Goal: Task Accomplishment & Management: Complete application form

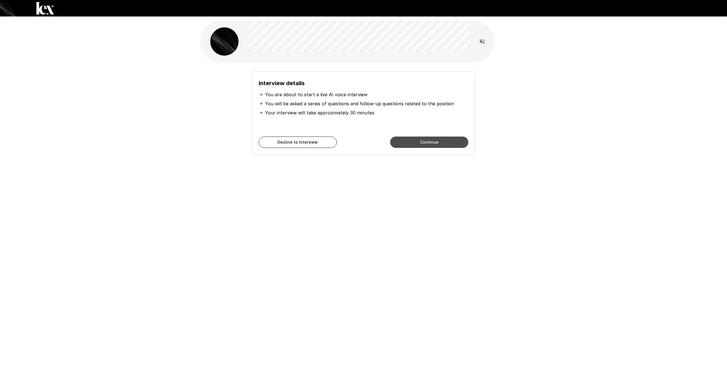
click at [439, 144] on button "Continue" at bounding box center [429, 142] width 78 height 11
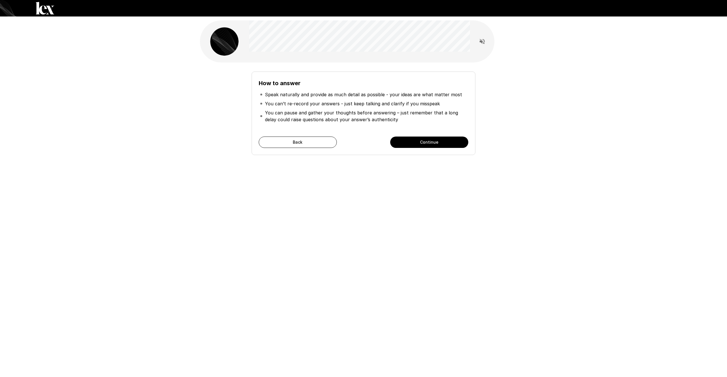
click at [425, 144] on button "Continue" at bounding box center [429, 142] width 78 height 11
click at [408, 140] on button "Start My Interview" at bounding box center [429, 142] width 78 height 11
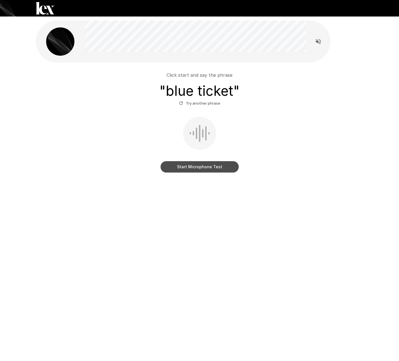
click at [197, 172] on button "Start Microphone Test" at bounding box center [200, 166] width 78 height 11
click at [182, 104] on icon "button" at bounding box center [180, 103] width 5 height 5
click at [203, 170] on button "Start Microphone Test" at bounding box center [200, 166] width 78 height 11
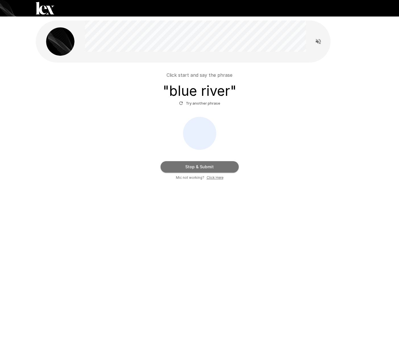
click at [200, 169] on button "Stop & Submit" at bounding box center [200, 166] width 78 height 11
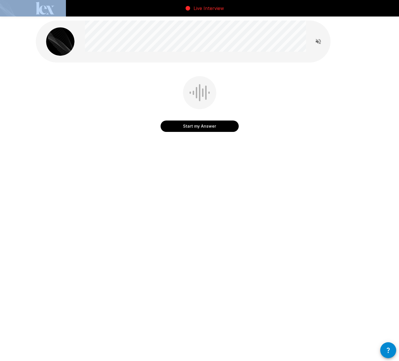
drag, startPoint x: 111, startPoint y: 6, endPoint x: 147, endPoint y: 2, distance: 36.8
click at [137, 5] on div "Live Interview" at bounding box center [199, 8] width 399 height 16
click at [197, 130] on button "Start my Answer" at bounding box center [200, 125] width 78 height 11
click at [185, 125] on button "Stop & Submit" at bounding box center [200, 125] width 78 height 11
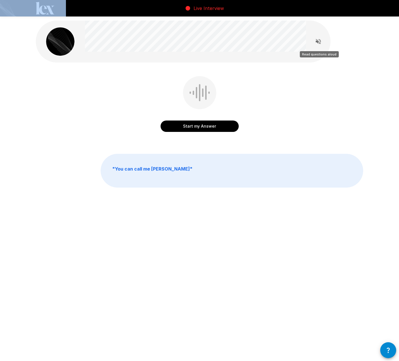
click at [320, 40] on icon "Read questions aloud" at bounding box center [318, 41] width 7 height 7
click at [211, 126] on button "Start my Answer" at bounding box center [200, 125] width 78 height 11
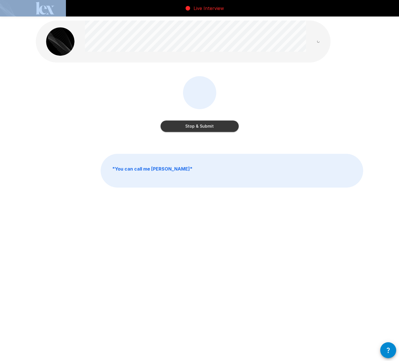
click at [201, 128] on button "Stop & Submit" at bounding box center [200, 125] width 78 height 11
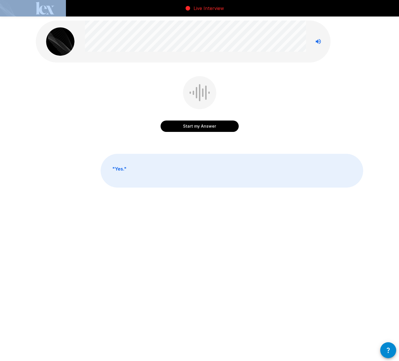
click at [193, 125] on button "Start my Answer" at bounding box center [200, 125] width 78 height 11
click at [191, 131] on button "Stop & Submit" at bounding box center [200, 125] width 78 height 11
click at [204, 127] on button "Start my Answer" at bounding box center [200, 125] width 78 height 11
click at [200, 130] on button "Stop & Submit" at bounding box center [200, 125] width 78 height 11
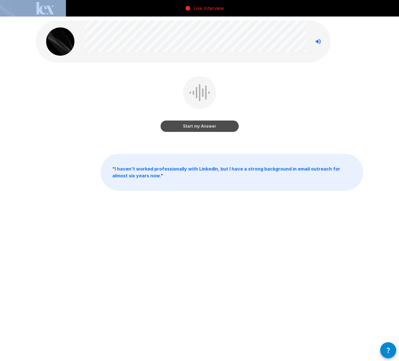
click at [190, 126] on button "Start my Answer" at bounding box center [200, 125] width 78 height 11
click at [200, 126] on button "Stop & Submit" at bounding box center [200, 125] width 78 height 11
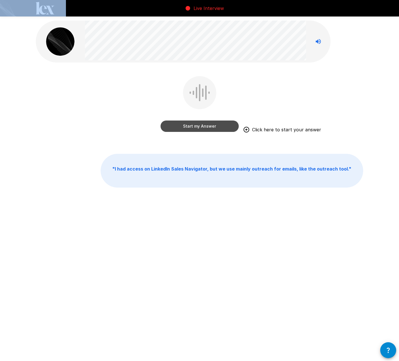
click at [199, 128] on button "Start my Answer" at bounding box center [200, 125] width 78 height 11
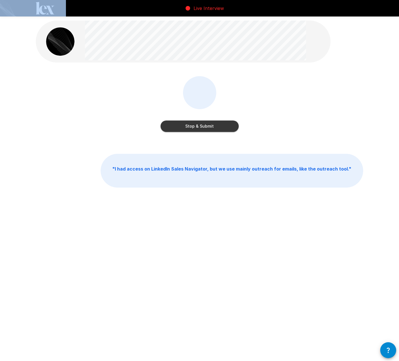
click at [195, 126] on button "Stop & Submit" at bounding box center [200, 125] width 78 height 11
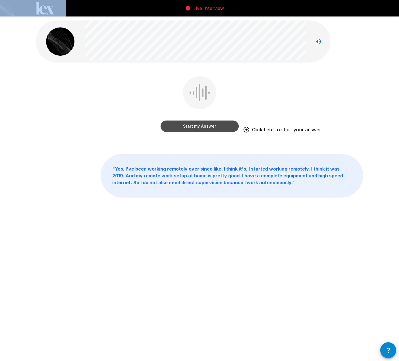
click at [184, 126] on button "Start my Answer" at bounding box center [200, 125] width 78 height 11
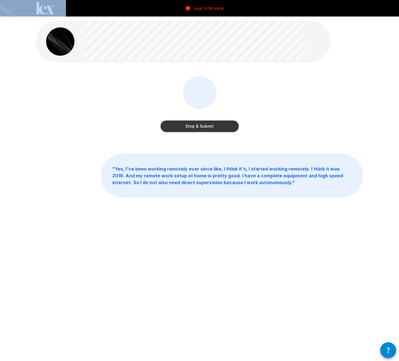
click at [193, 126] on button "Stop & Submit" at bounding box center [200, 125] width 78 height 11
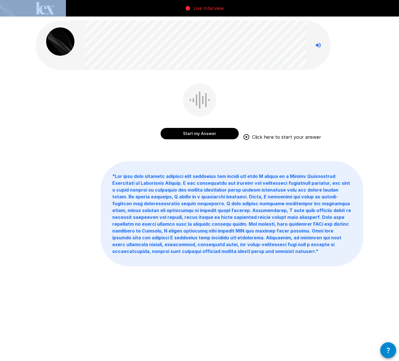
click at [197, 132] on button "Start my Answer" at bounding box center [200, 133] width 78 height 11
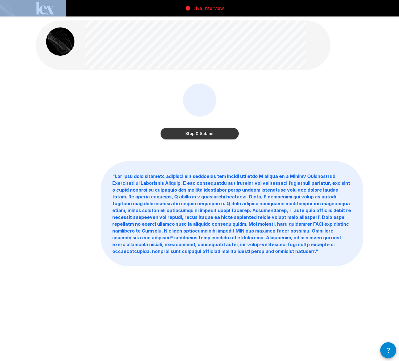
click at [215, 138] on button "Stop & Submit" at bounding box center [200, 133] width 78 height 11
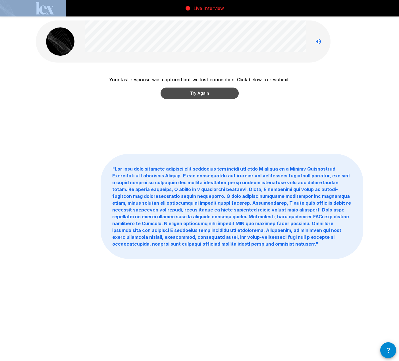
click at [207, 95] on button "Try Again" at bounding box center [200, 93] width 78 height 11
click at [188, 95] on button "Try Again" at bounding box center [200, 93] width 78 height 11
